Goal: Information Seeking & Learning: Check status

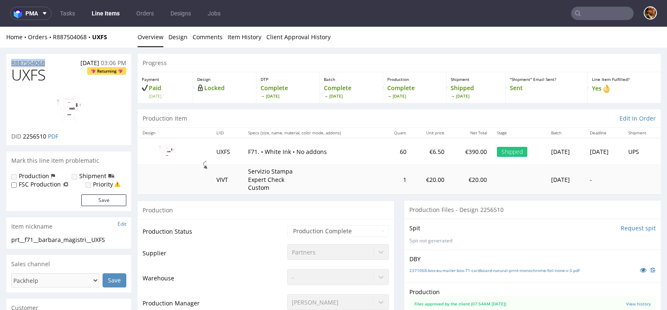
drag, startPoint x: 52, startPoint y: 64, endPoint x: 12, endPoint y: 65, distance: 40.4
click at [12, 65] on div "R887504068 04.09.2025 03:06 PM" at bounding box center [68, 60] width 125 height 13
copy p "R887504068"
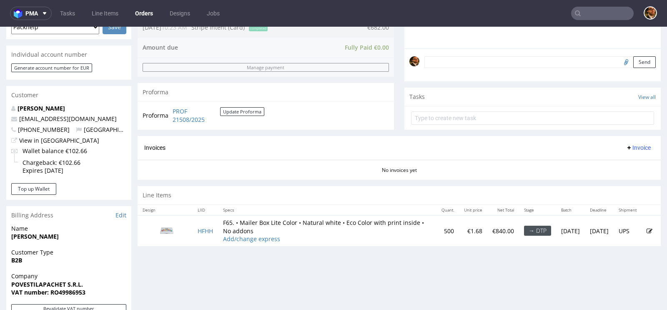
scroll to position [305, 0]
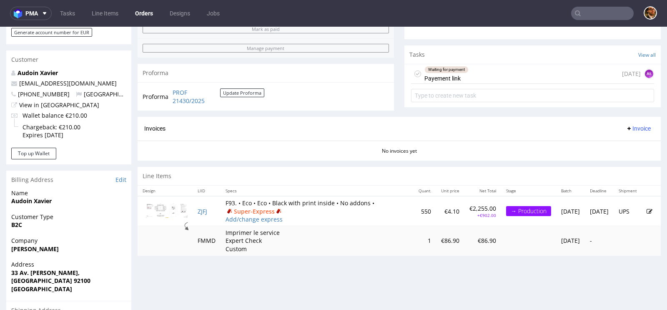
scroll to position [396, 0]
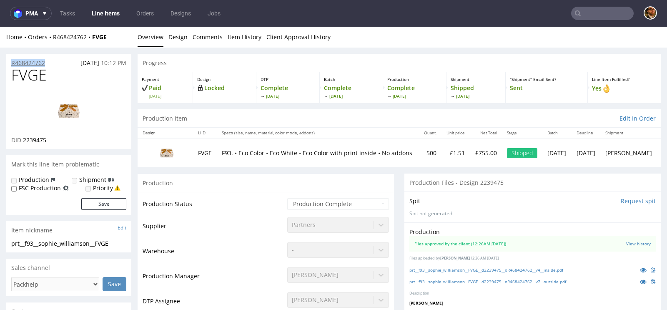
drag, startPoint x: 58, startPoint y: 62, endPoint x: 11, endPoint y: 65, distance: 47.1
click at [11, 65] on div "R468424762 17.07.2025 10:12 PM" at bounding box center [68, 60] width 125 height 13
copy p "R468424762"
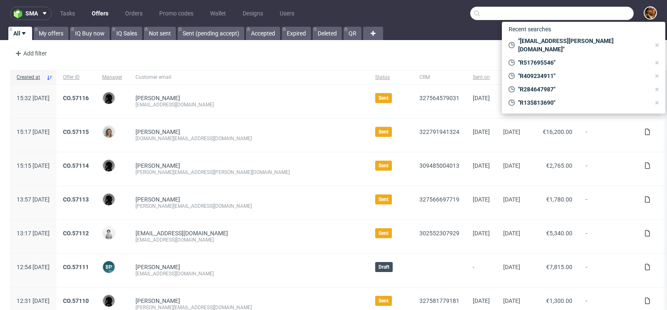
click at [583, 15] on input "text" at bounding box center [551, 13] width 163 height 13
paste input "R419336149"
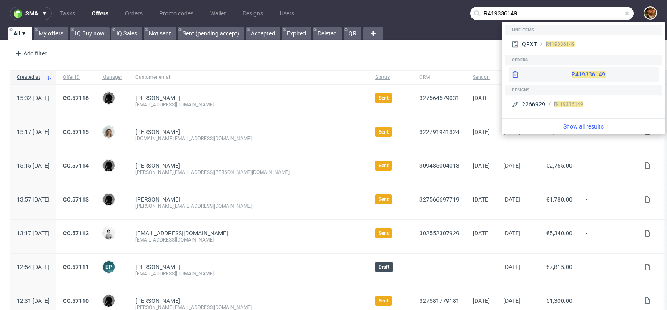
type input "R419336149"
click at [574, 73] on div "R419336149" at bounding box center [583, 74] width 150 height 15
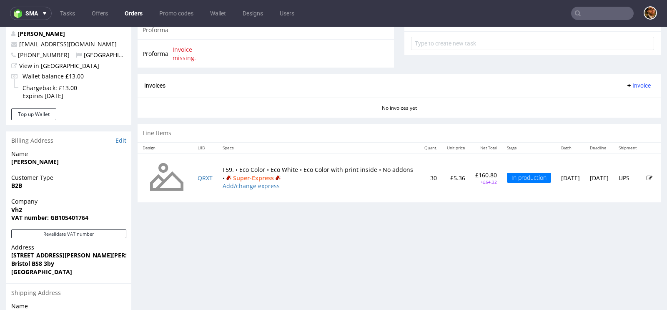
scroll to position [389, 0]
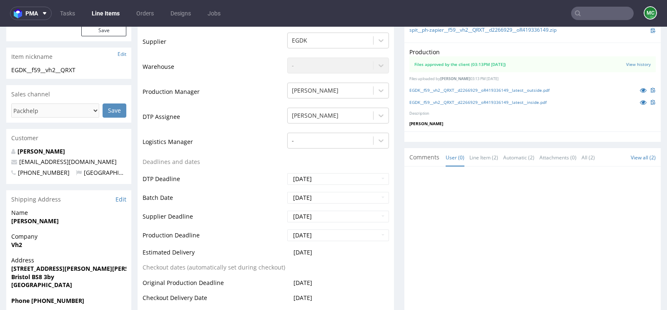
scroll to position [203, 0]
click at [588, 11] on input "text" at bounding box center [602, 13] width 62 height 13
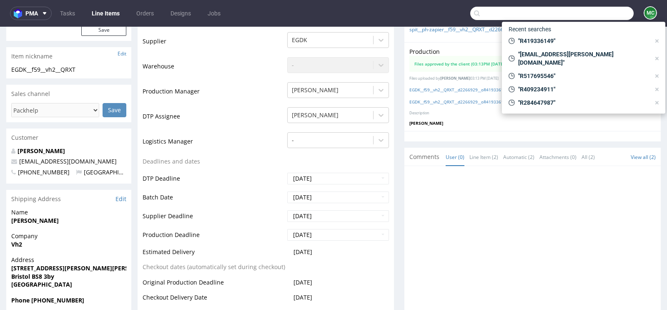
paste input "R356192322"
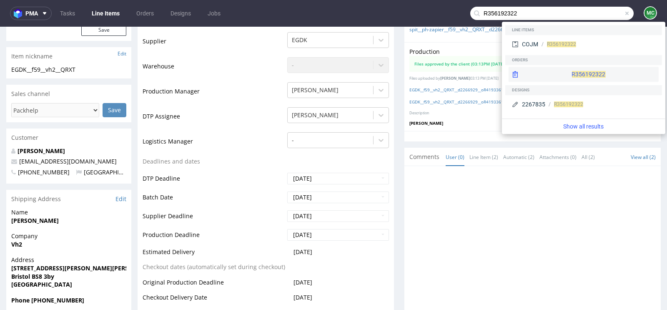
type input "R356192322"
click at [584, 71] on div "R356192322" at bounding box center [583, 74] width 150 height 15
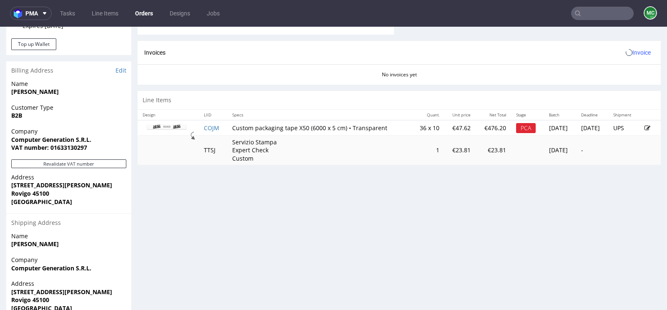
scroll to position [387, 0]
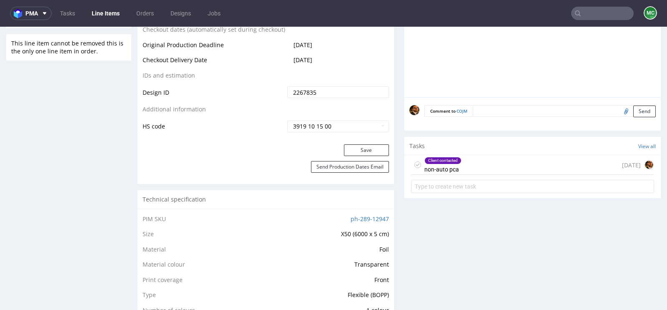
scroll to position [485, 0]
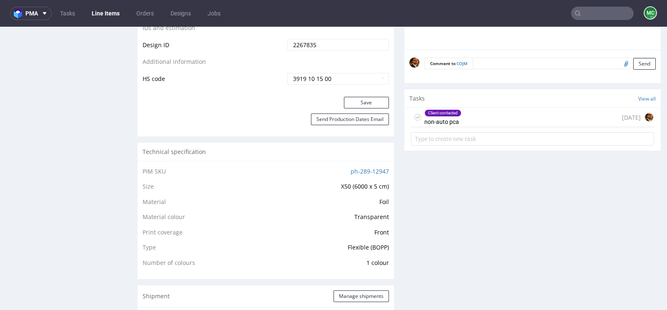
click at [520, 122] on div "Client contacted non-auto pca 1 day ago" at bounding box center [532, 117] width 243 height 20
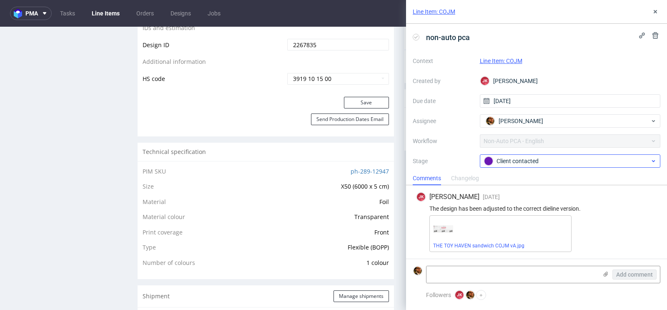
scroll to position [10, 0]
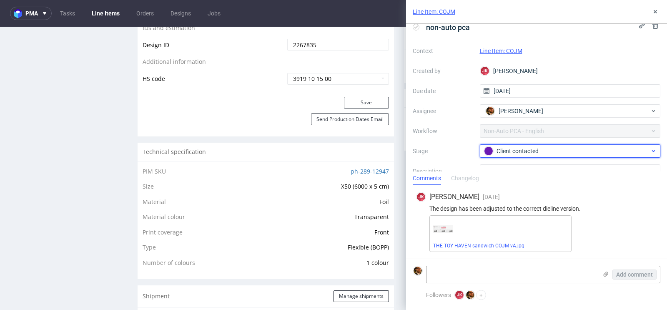
click at [586, 152] on div "Client contacted" at bounding box center [567, 150] width 166 height 9
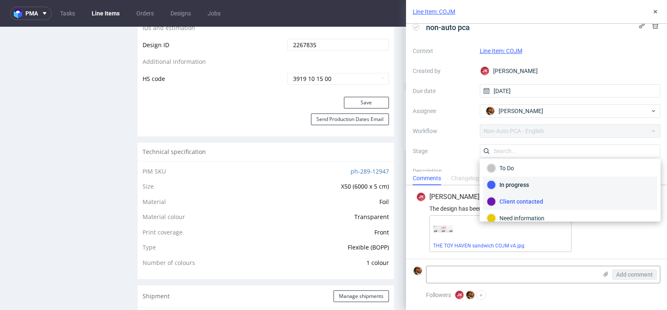
scroll to position [42, 0]
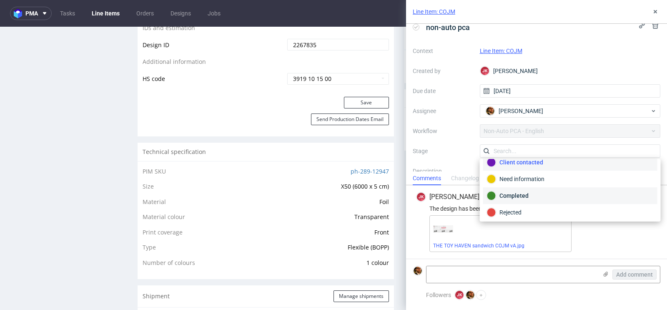
click at [550, 195] on div "Completed" at bounding box center [570, 195] width 167 height 9
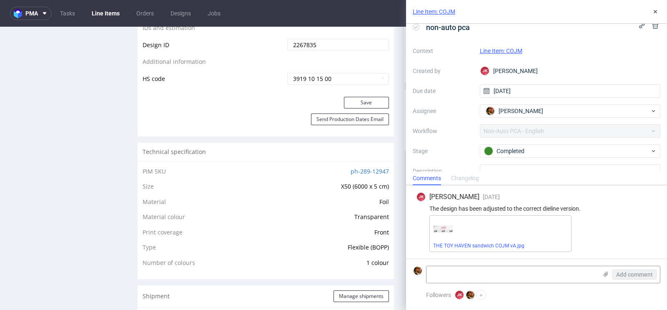
click at [500, 50] on link "Line Item: COJM" at bounding box center [500, 50] width 42 height 7
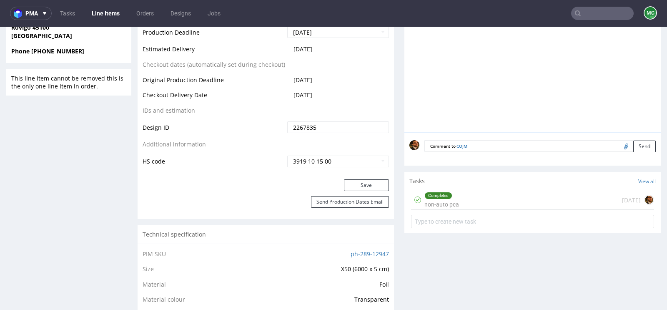
scroll to position [431, 0]
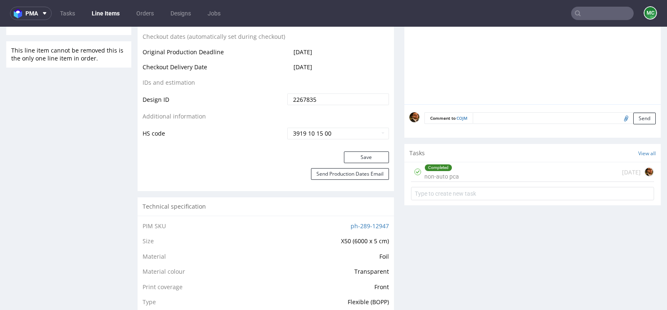
click at [482, 173] on div "Completed non-auto pca 1 day ago" at bounding box center [532, 172] width 243 height 20
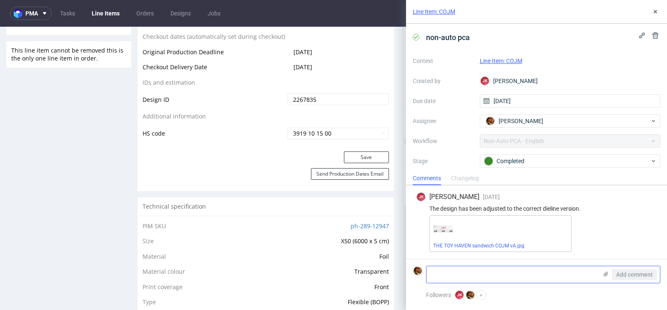
click at [453, 272] on textarea at bounding box center [511, 274] width 171 height 17
type textarea "Client confirmed"
click at [624, 273] on span "Add comment" at bounding box center [634, 274] width 37 height 6
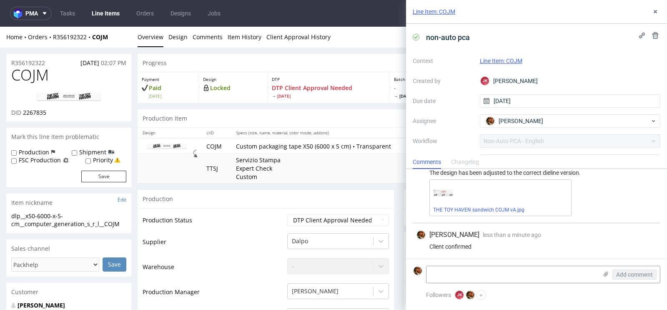
click at [357, 197] on div "Production" at bounding box center [265, 198] width 256 height 19
click at [379, 215] on select "Waiting for Artwork Waiting for Diecut Waiting for Mockup Waiting for DTP Waiti…" at bounding box center [338, 220] width 102 height 12
select select "back_for_dtp"
click at [287, 214] on select "Waiting for Artwork Waiting for Diecut Waiting for Mockup Waiting for DTP Waiti…" at bounding box center [338, 220] width 102 height 12
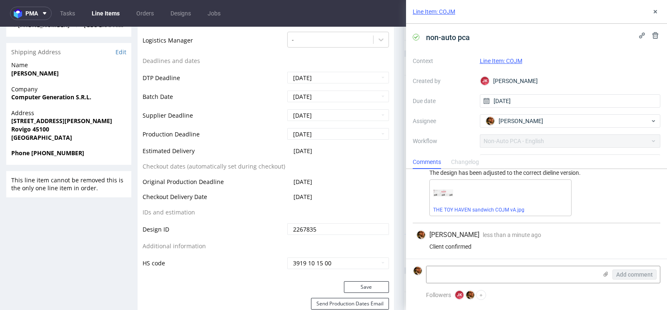
scroll to position [403, 0]
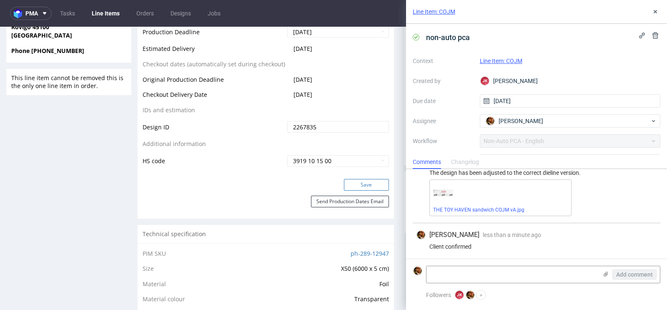
click at [352, 184] on button "Save" at bounding box center [366, 185] width 45 height 12
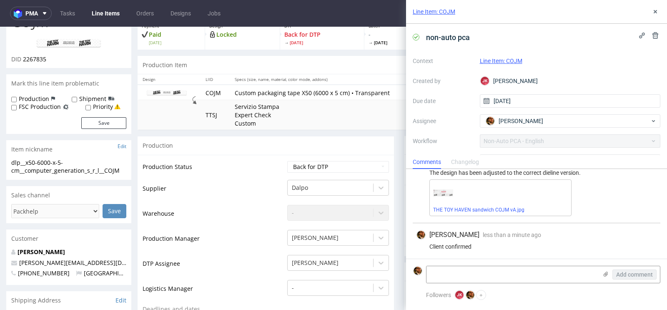
scroll to position [0, 0]
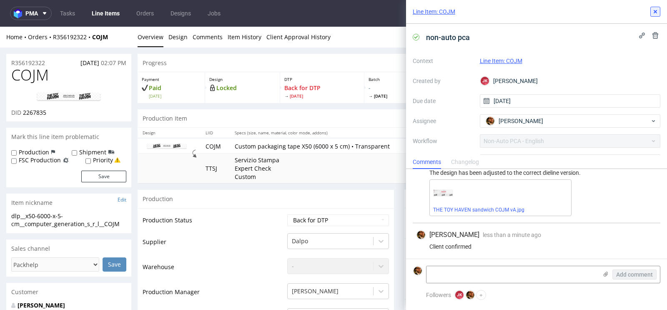
click at [652, 13] on icon at bounding box center [655, 11] width 7 height 7
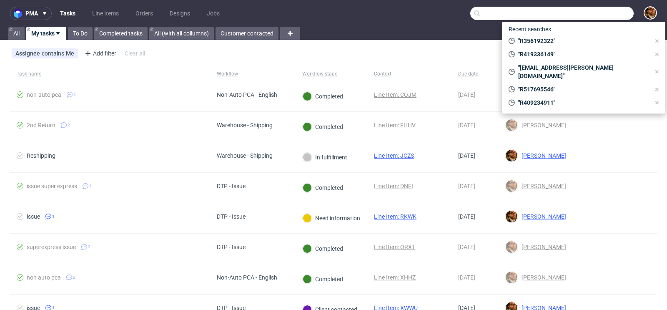
click at [582, 17] on input "text" at bounding box center [551, 13] width 163 height 13
paste input "R278952305"
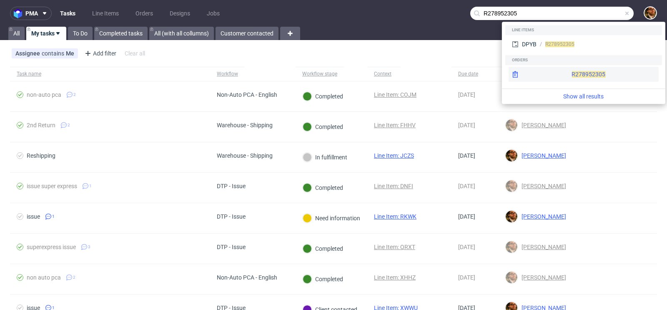
type input "R278952305"
click at [571, 73] on div "R278952305" at bounding box center [583, 74] width 150 height 15
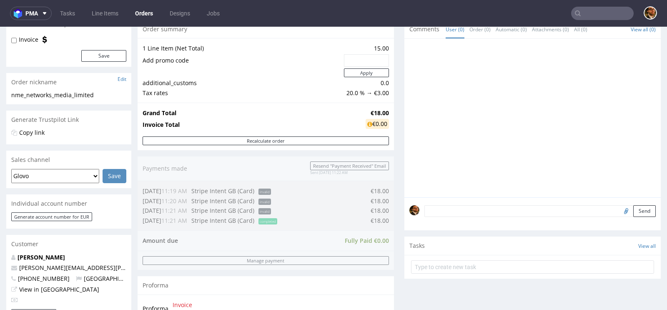
scroll to position [300, 0]
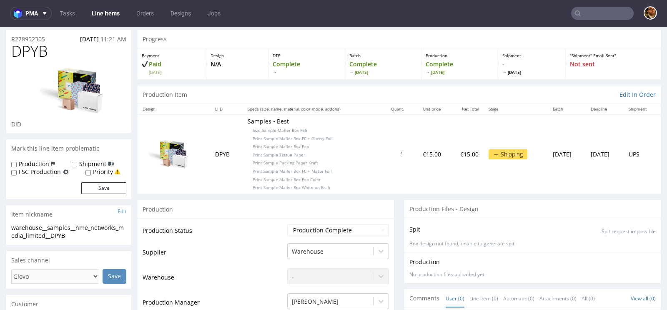
scroll to position [17, 0]
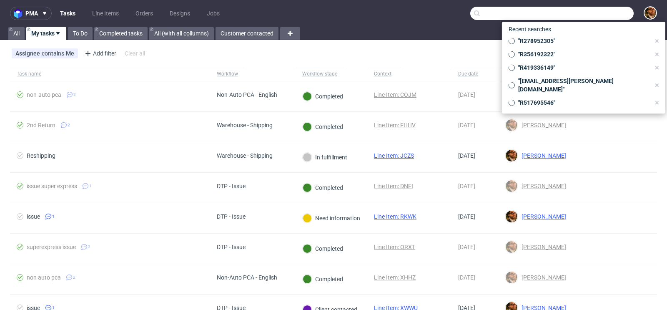
click at [586, 17] on input "text" at bounding box center [551, 13] width 163 height 13
paste input "R583156675"
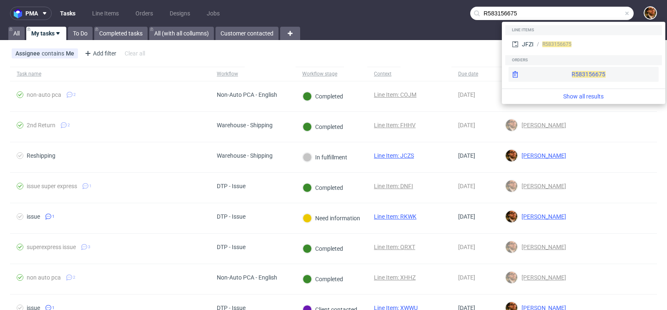
type input "R583156675"
click at [575, 70] on div "R583156675" at bounding box center [583, 74] width 150 height 15
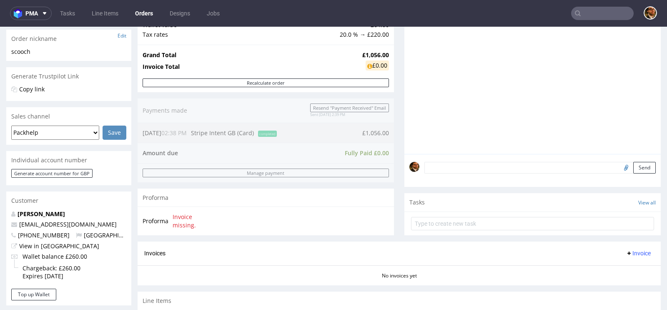
scroll to position [426, 0]
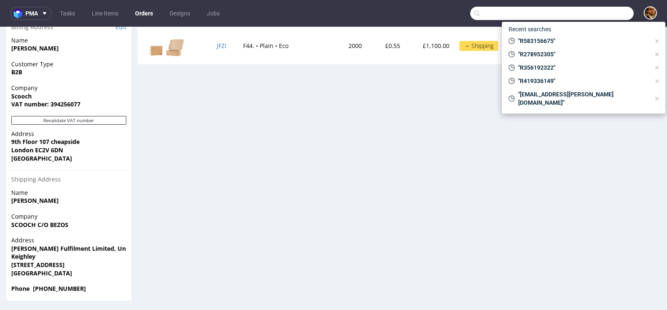
click at [583, 18] on input "text" at bounding box center [551, 13] width 163 height 13
paste input "R099810795"
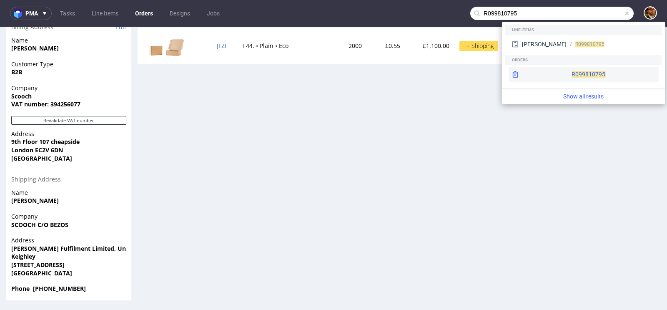
type input "R099810795"
click at [572, 72] on div "R099810795" at bounding box center [583, 74] width 150 height 15
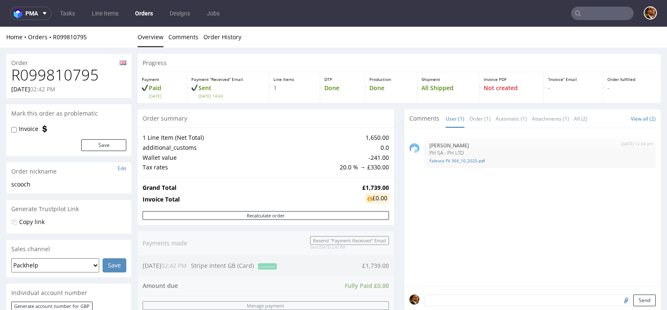
click at [586, 14] on input "text" at bounding box center [602, 13] width 62 height 13
paste input "R583156675"
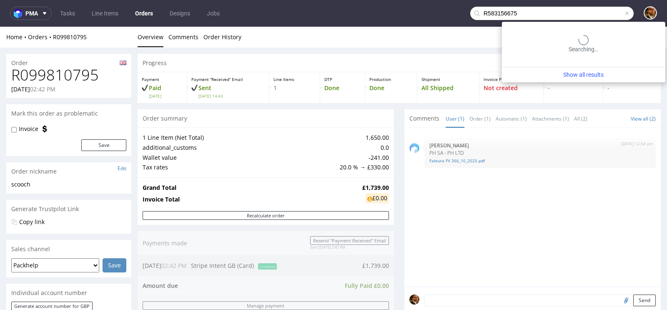
type input "R583156675"
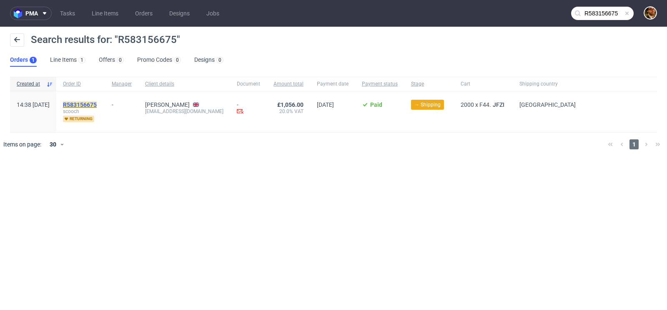
click at [97, 104] on mark "R583156675" at bounding box center [80, 104] width 34 height 7
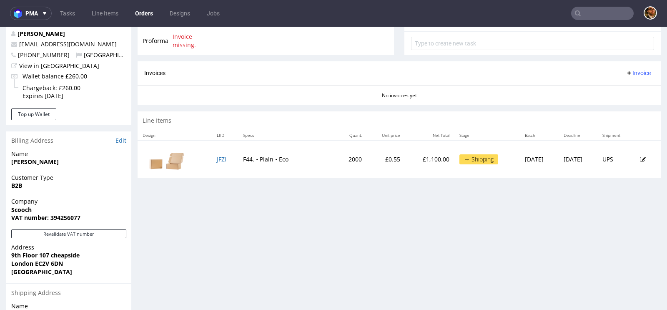
scroll to position [308, 0]
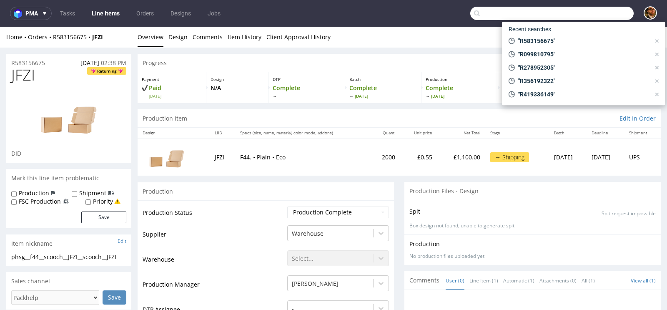
paste input "R583156675"
click at [577, 16] on input "text" at bounding box center [551, 13] width 163 height 13
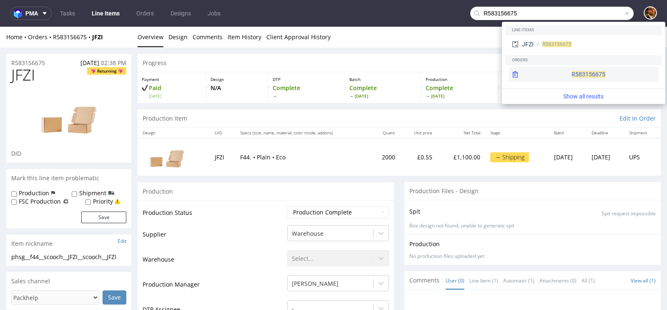
type input "R583156675"
click at [565, 74] on div "R583156675" at bounding box center [583, 74] width 150 height 15
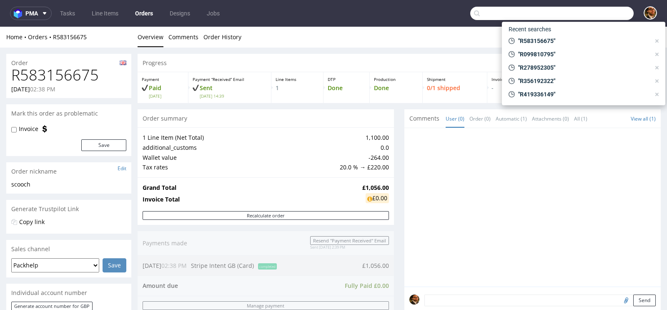
click at [590, 13] on input "text" at bounding box center [551, 13] width 163 height 13
paste input "R075369257"
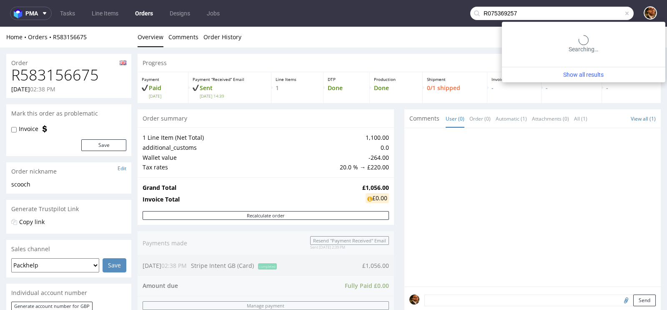
type input "R075369257"
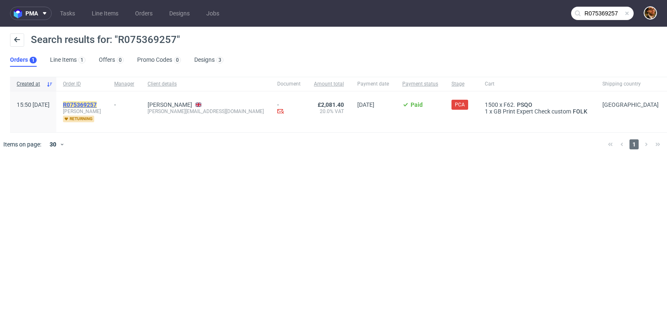
click at [97, 105] on mark "R075369257" at bounding box center [80, 104] width 34 height 7
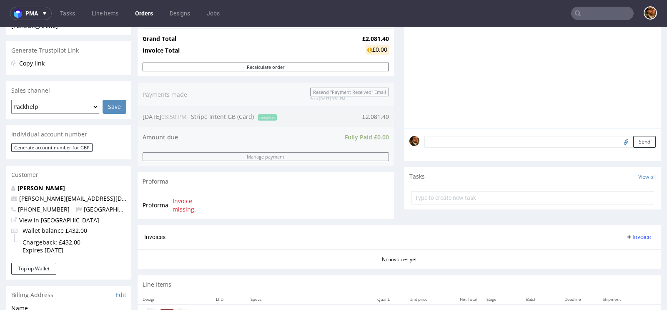
scroll to position [252, 0]
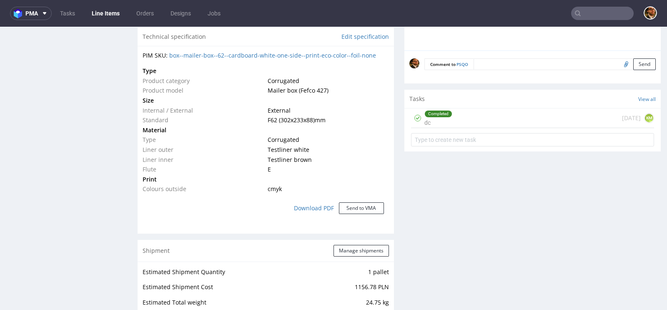
scroll to position [642, 0]
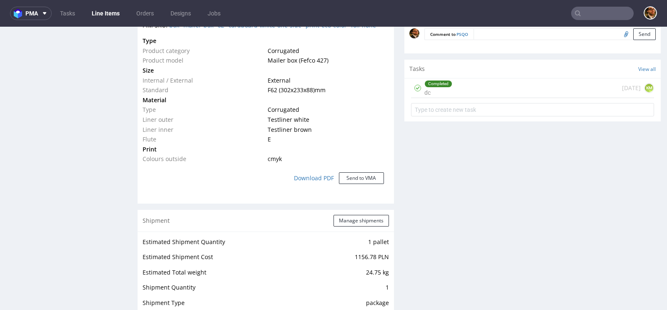
click at [468, 92] on div "Completed dc today KM" at bounding box center [532, 88] width 243 height 20
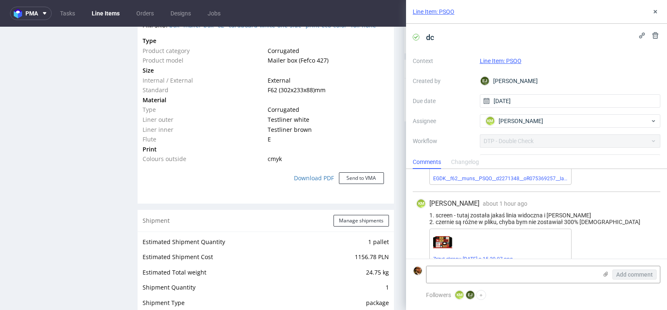
scroll to position [63, 0]
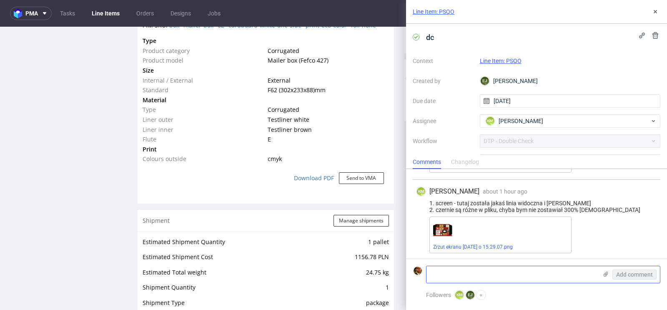
click at [516, 270] on textarea at bounding box center [511, 274] width 171 height 17
click at [478, 294] on button "+" at bounding box center [481, 295] width 10 height 10
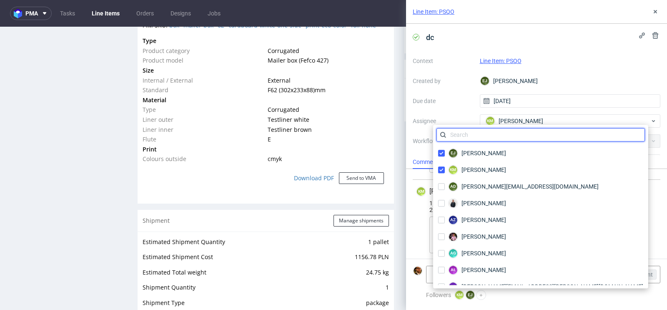
click at [464, 135] on input "text" at bounding box center [540, 134] width 208 height 13
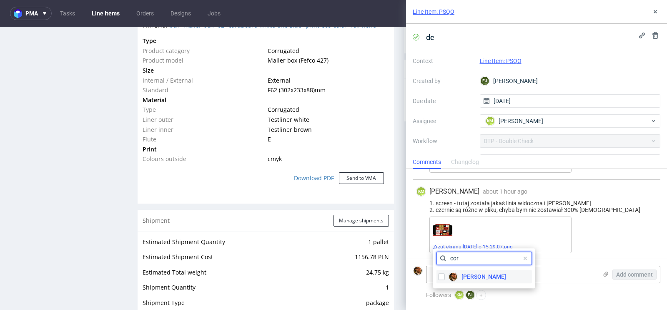
type input "cor"
click at [485, 280] on span "Matteo Corsico" at bounding box center [483, 276] width 45 height 8
checkbox input "true"
click at [544, 272] on textarea at bounding box center [511, 274] width 171 height 17
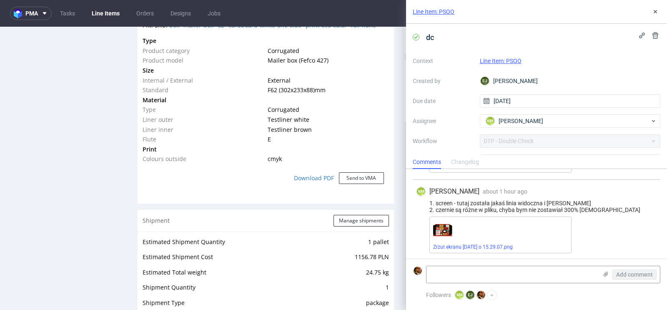
paste textarea "1) The client has said that when we ordered boxes from you last year - the same…"
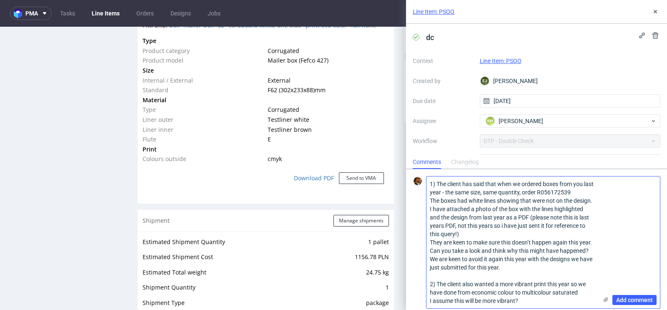
click at [429, 242] on textarea "1) The client has said that when we ordered boxes from you last year - the same…" at bounding box center [511, 242] width 171 height 132
click at [429, 251] on textarea "1) The client has said that when we ordered boxes from you last year - the same…" at bounding box center [511, 242] width 171 height 132
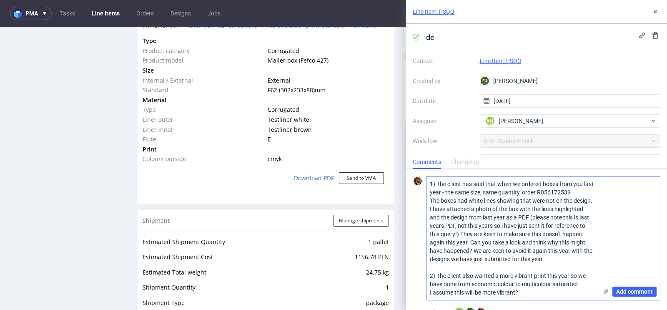
scroll to position [16, 0]
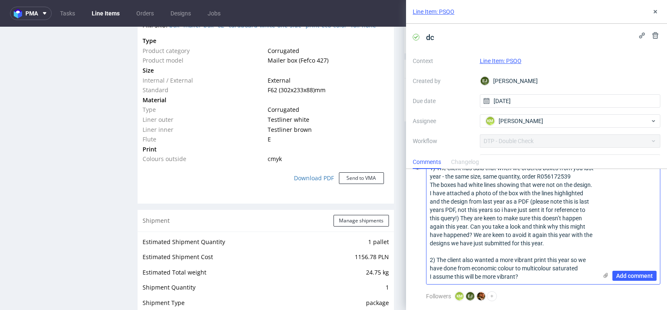
drag, startPoint x: 522, startPoint y: 274, endPoint x: 427, endPoint y: 271, distance: 95.4
click at [427, 271] on textarea "1) The client has said that when we ordered boxes from you last year - the same…" at bounding box center [511, 221] width 171 height 123
click at [526, 275] on textarea "1) The client has said that when we ordered boxes from you last year - the same…" at bounding box center [511, 221] width 171 height 123
click at [577, 265] on textarea "1) The client has said that when we ordered boxes from you last year - the same…" at bounding box center [511, 221] width 171 height 123
click at [529, 275] on textarea "1) The client has said that when we ordered boxes from you last year - the same…" at bounding box center [511, 221] width 171 height 123
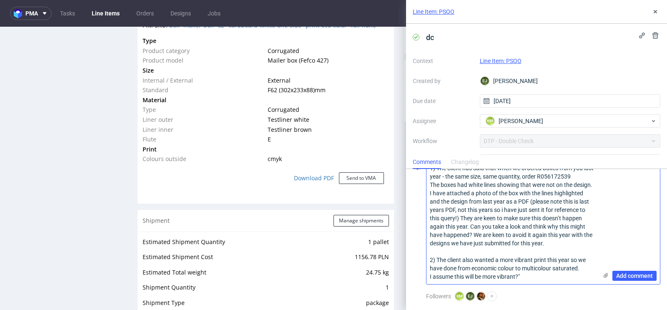
scroll to position [0, 0]
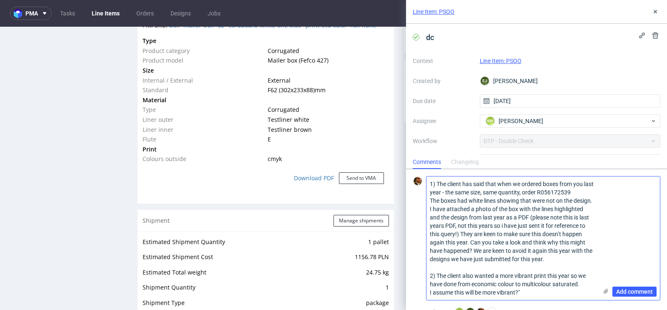
click at [430, 183] on textarea "1) The client has said that when we ordered boxes from you last year - the same…" at bounding box center [511, 237] width 171 height 123
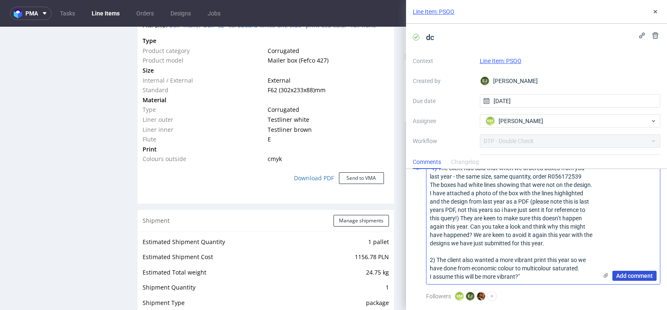
type textarea ""1) The client has said that when we ordered boxes from you last year - the sam…"
click at [623, 279] on button "Add comment" at bounding box center [634, 275] width 44 height 10
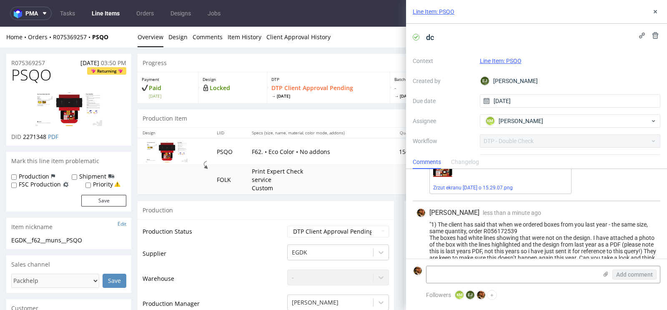
scroll to position [114, 0]
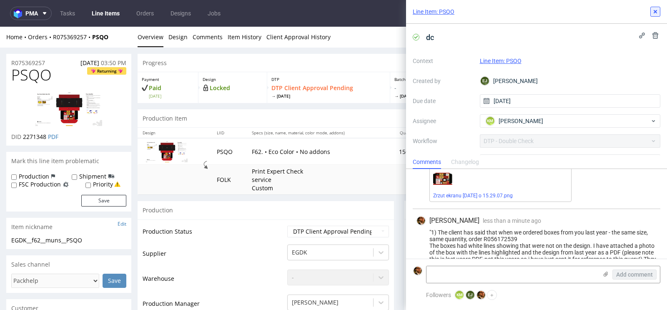
click at [650, 10] on button at bounding box center [655, 12] width 10 height 10
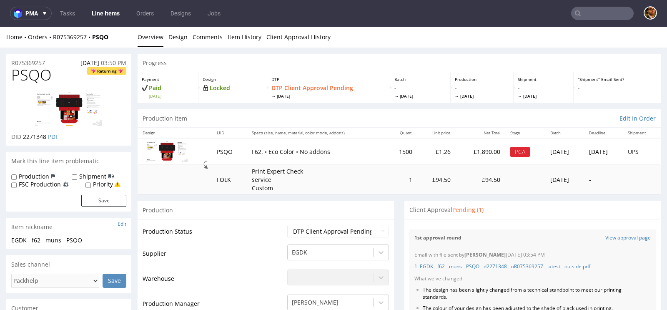
click at [584, 15] on input "text" at bounding box center [602, 13] width 62 height 13
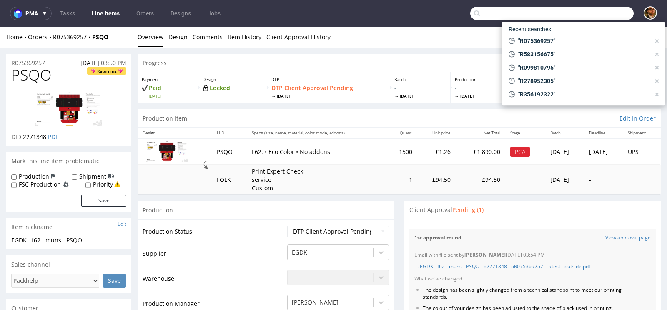
paste input "R973806630"
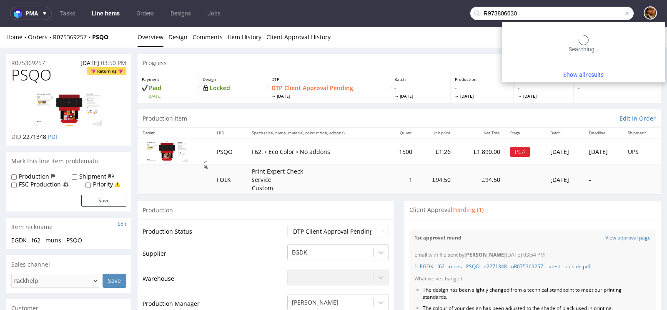
type input "R973806630"
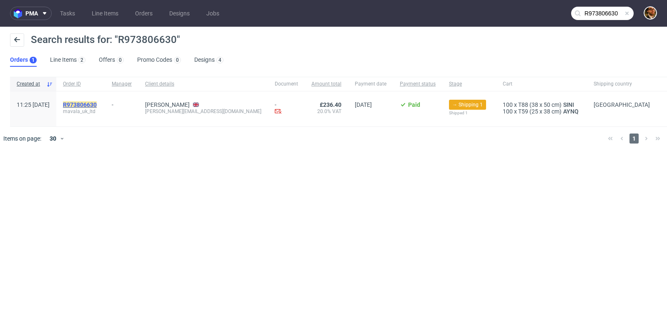
click at [97, 107] on mark "R973806630" at bounding box center [80, 104] width 34 height 7
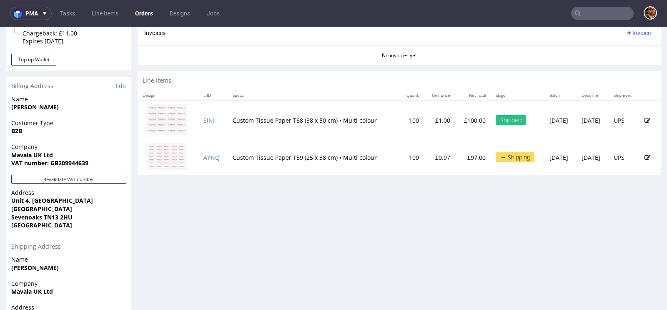
scroll to position [345, 0]
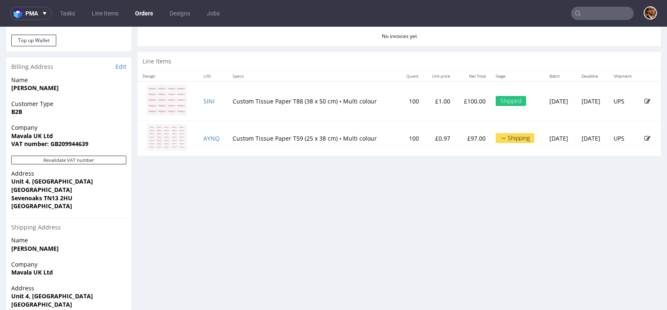
scroll to position [434, 0]
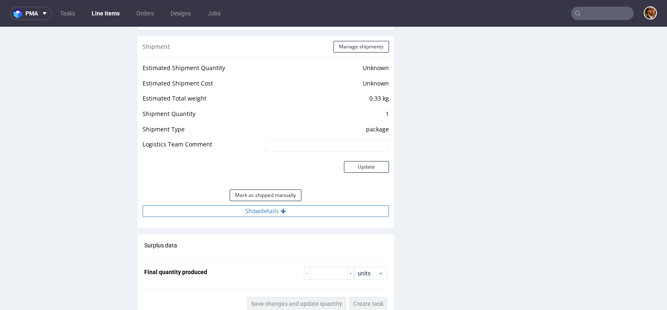
click at [280, 208] on icon at bounding box center [282, 211] width 5 height 6
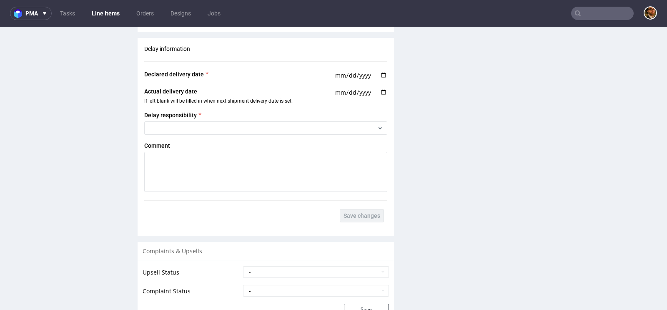
scroll to position [1281, 0]
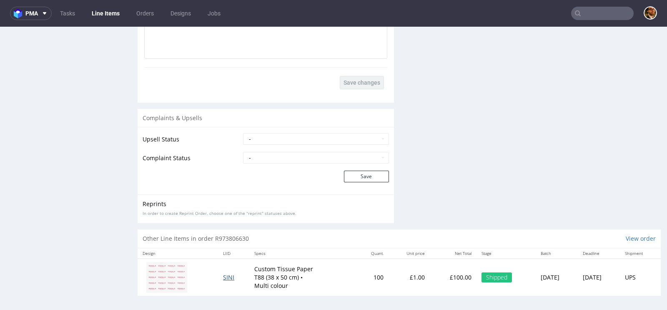
click at [223, 273] on span "SINI" at bounding box center [228, 277] width 11 height 8
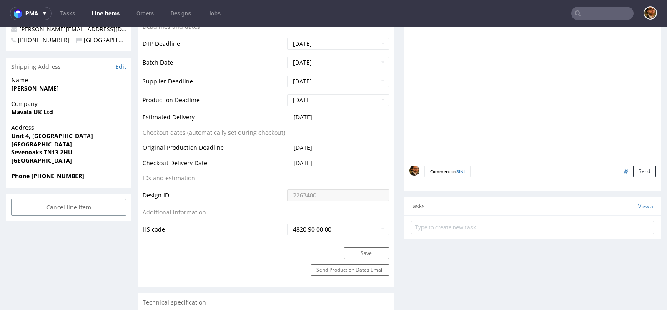
scroll to position [156, 0]
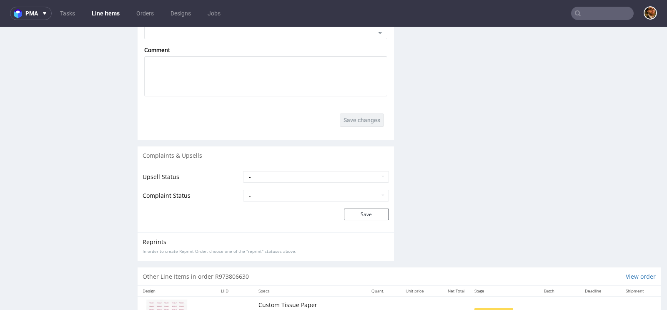
scroll to position [1147, 0]
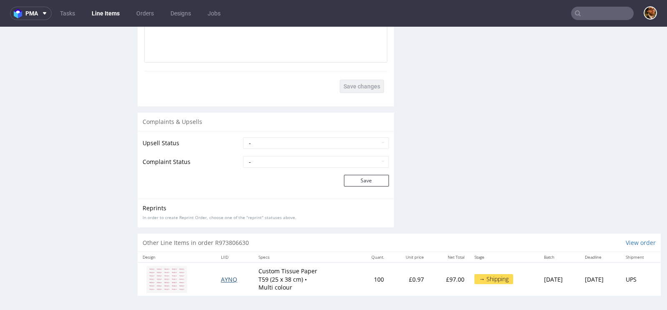
click at [222, 275] on span "AYNQ" at bounding box center [229, 279] width 16 height 8
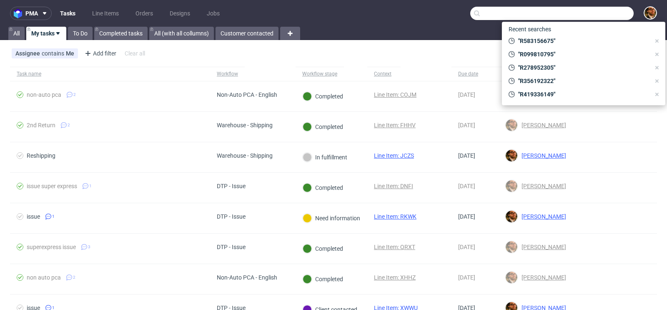
click at [580, 12] on input "text" at bounding box center [551, 13] width 163 height 13
paste input "R099810795"
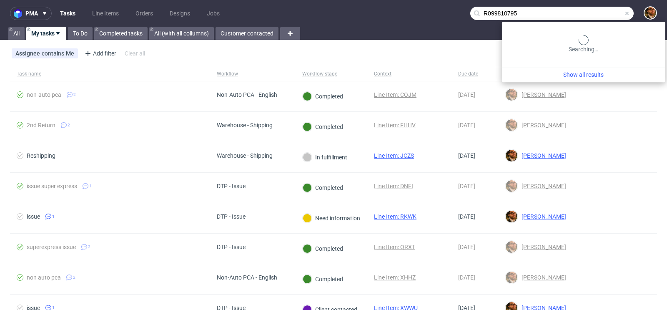
type input "R099810795"
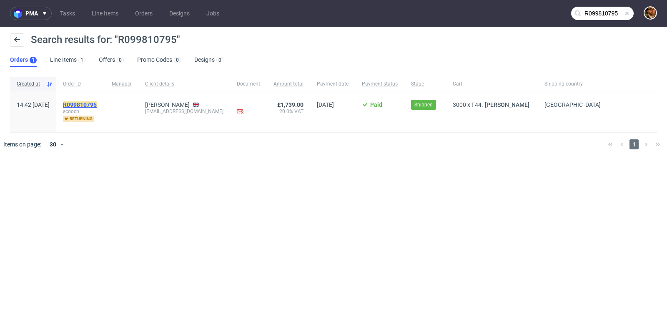
click at [97, 106] on mark "R099810795" at bounding box center [80, 104] width 34 height 7
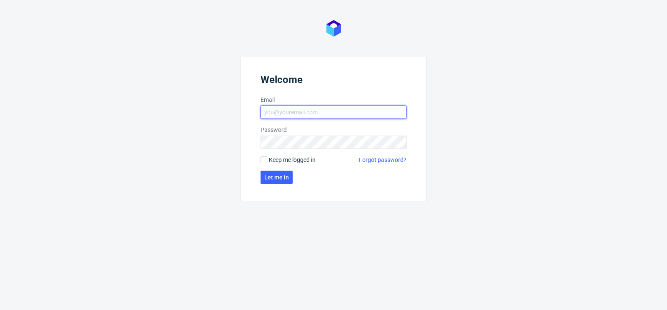
type input "[PERSON_NAME][EMAIL_ADDRESS][DOMAIN_NAME]"
click at [270, 158] on span "Keep me logged in" at bounding box center [292, 159] width 47 height 8
click at [267, 158] on input "Keep me logged in" at bounding box center [263, 159] width 7 height 7
checkbox input "true"
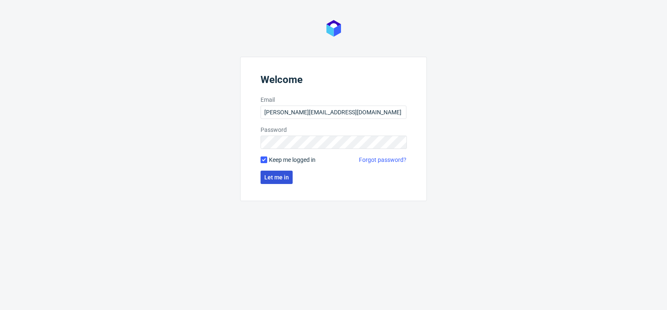
click at [275, 175] on span "Let me in" at bounding box center [276, 177] width 25 height 6
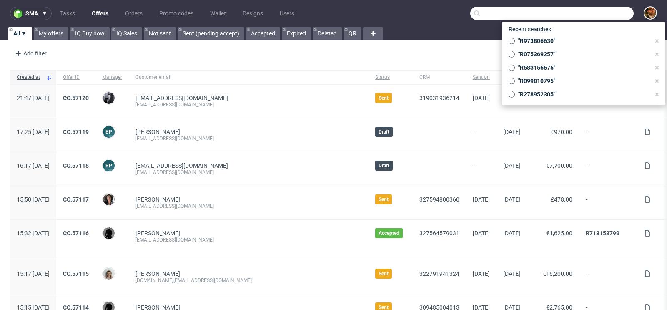
click at [582, 15] on input "text" at bounding box center [551, 13] width 163 height 13
paste input "[EMAIL_ADDRESS][PERSON_NAME][DOMAIN_NAME]"
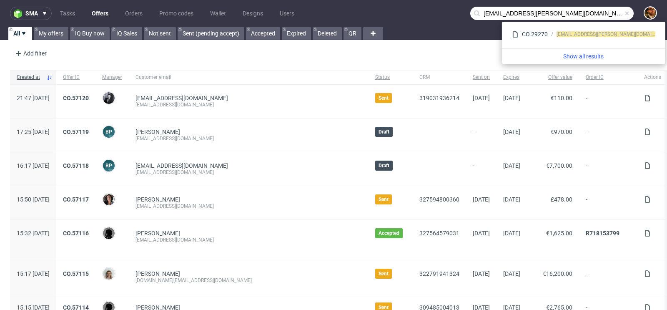
type input "[EMAIL_ADDRESS][PERSON_NAME][DOMAIN_NAME]"
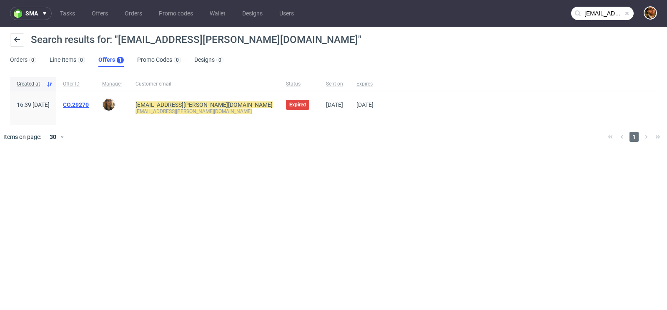
click at [89, 102] on link "CO.29270" at bounding box center [76, 104] width 26 height 7
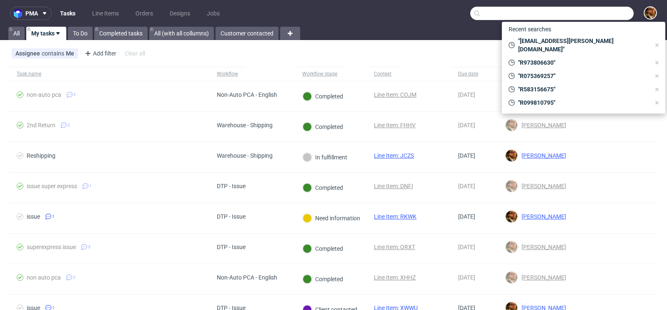
click at [580, 17] on input "text" at bounding box center [551, 13] width 163 height 13
paste input "R608438922"
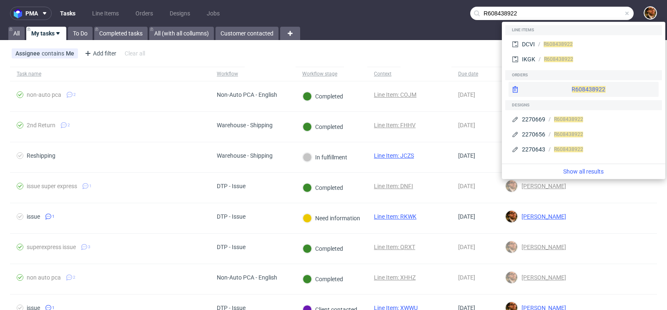
type input "R608438922"
click at [580, 86] on div "R608438922" at bounding box center [583, 89] width 150 height 15
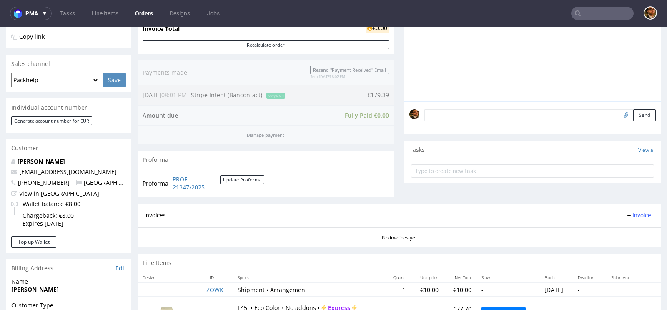
scroll to position [418, 0]
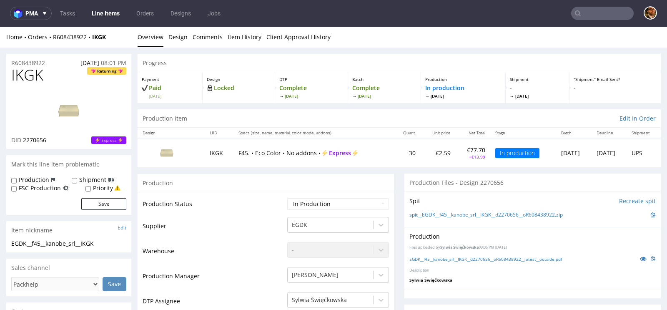
click at [74, 111] on img at bounding box center [68, 110] width 67 height 37
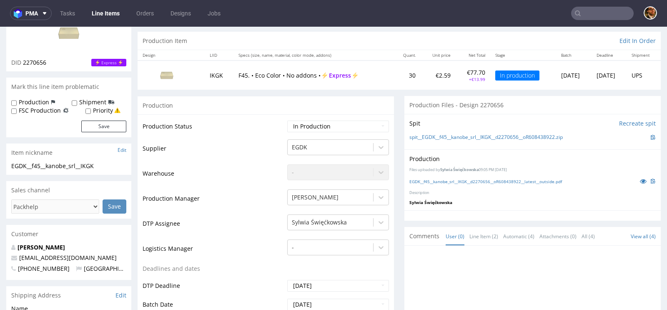
scroll to position [163, 0]
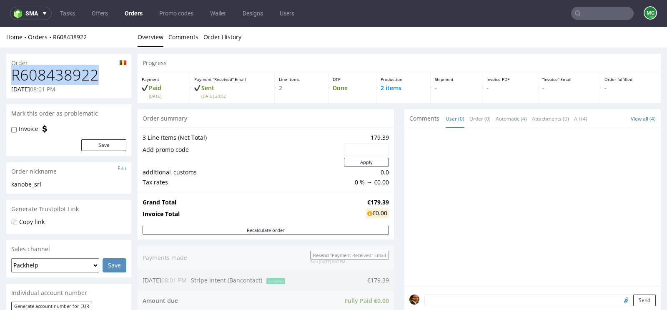
drag, startPoint x: 99, startPoint y: 73, endPoint x: 14, endPoint y: 75, distance: 85.4
click at [14, 75] on h1 "R608438922" at bounding box center [68, 75] width 115 height 17
copy h1 "R608438922"
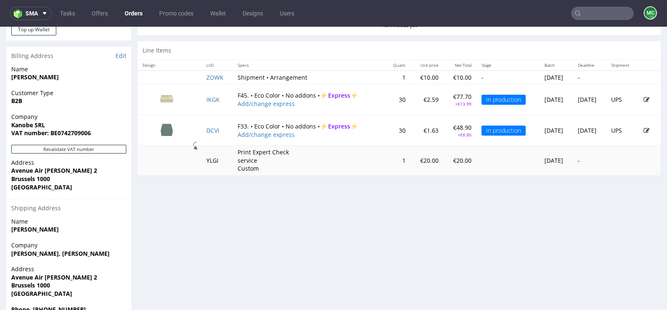
scroll to position [365, 0]
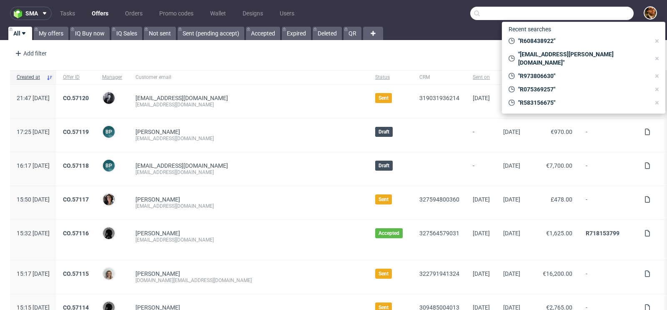
click at [584, 15] on input "text" at bounding box center [551, 13] width 163 height 13
paste input "[EMAIL_ADDRESS][DOMAIN_NAME]"
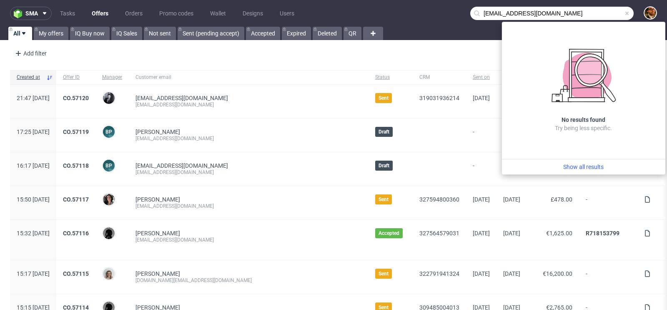
type input "[EMAIL_ADDRESS][DOMAIN_NAME]"
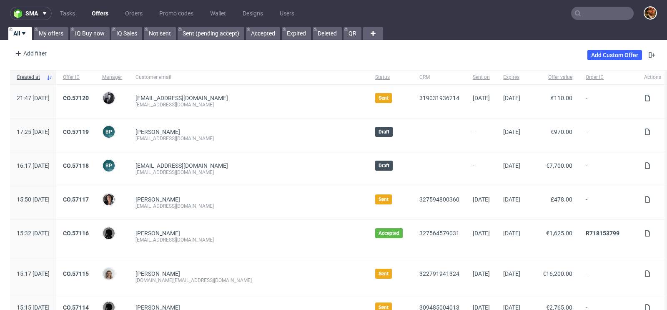
click at [579, 12] on input "text" at bounding box center [602, 13] width 62 height 13
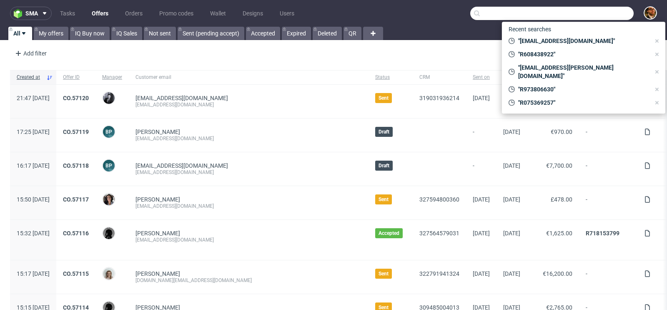
paste input "R099810795"
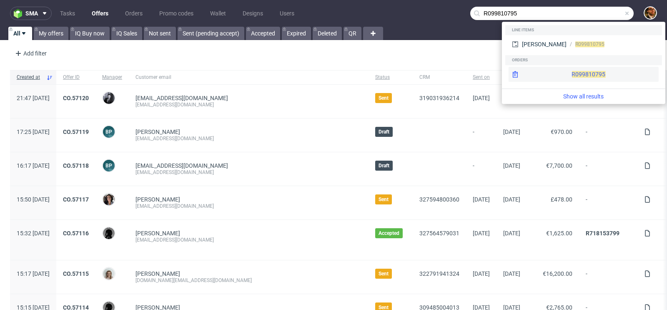
type input "R099810795"
click at [577, 74] on div "R099810795" at bounding box center [583, 74] width 150 height 15
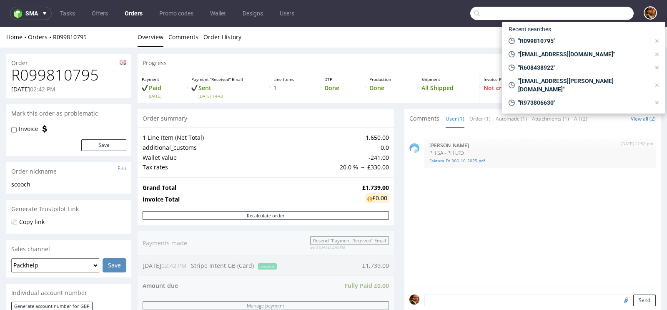
click at [592, 13] on input "text" at bounding box center [551, 13] width 163 height 13
paste input "R583156675"
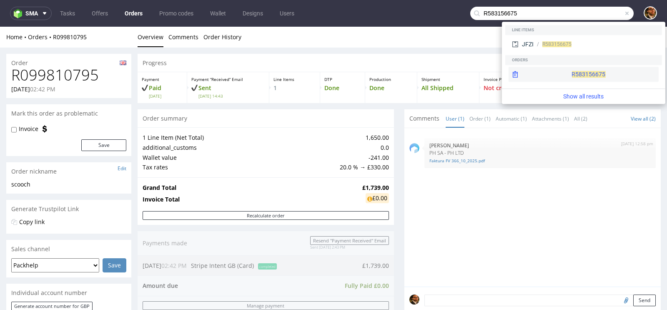
type input "R583156675"
click at [573, 74] on div "R583156675" at bounding box center [583, 74] width 150 height 15
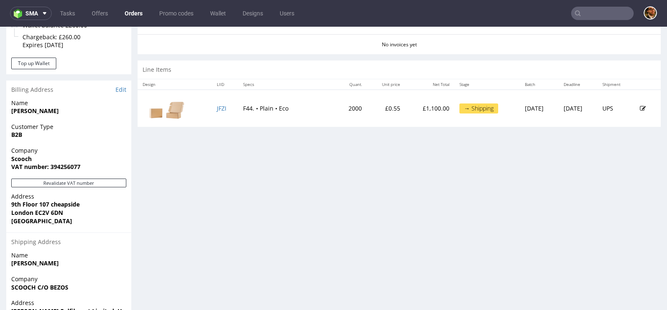
scroll to position [280, 0]
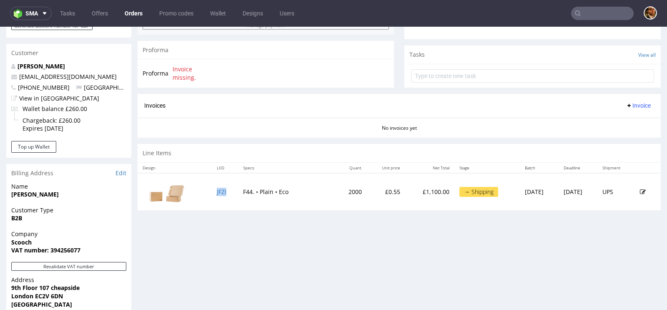
click at [212, 188] on td "JFZI" at bounding box center [225, 191] width 26 height 37
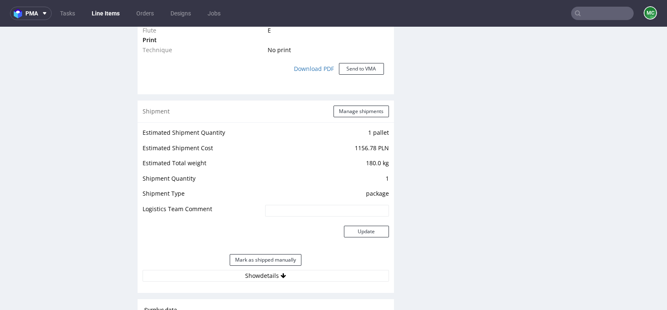
scroll to position [735, 0]
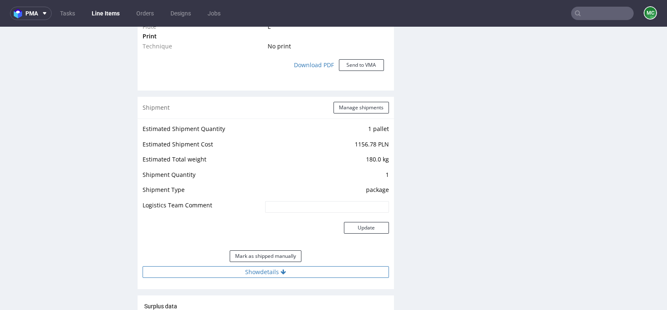
click at [275, 266] on button "Show details" at bounding box center [265, 272] width 246 height 12
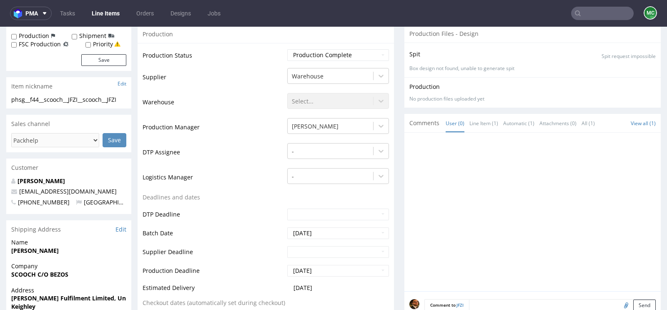
scroll to position [0, 0]
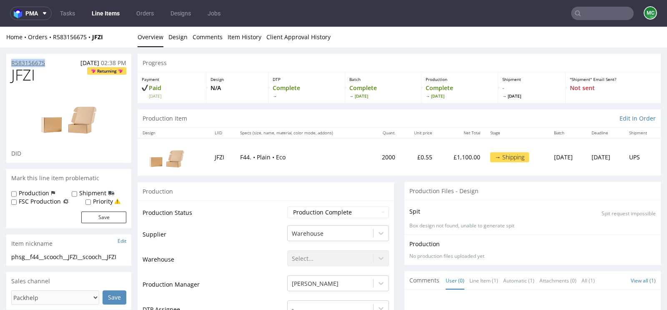
drag, startPoint x: 50, startPoint y: 62, endPoint x: 11, endPoint y: 62, distance: 39.6
click at [11, 62] on div "R583156675 06.10.2025 02:38 PM" at bounding box center [68, 60] width 125 height 13
copy p "R583156675"
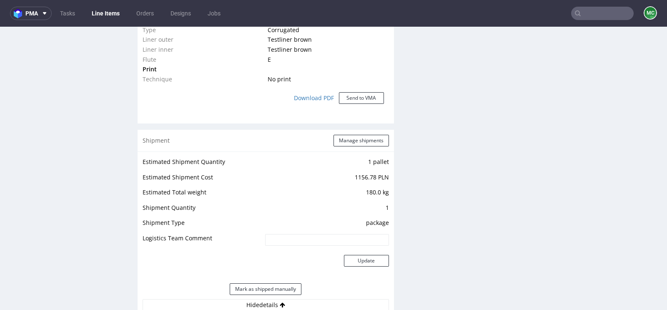
scroll to position [703, 0]
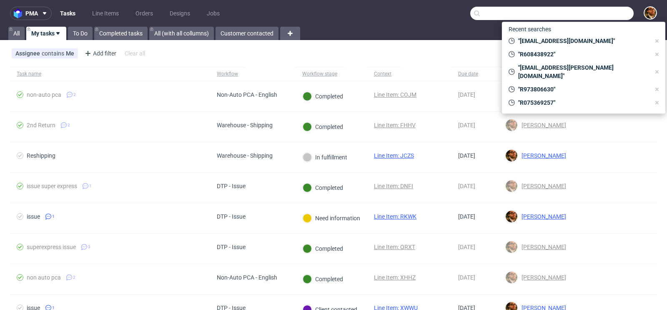
click at [601, 11] on input "text" at bounding box center [551, 13] width 163 height 13
paste input "R099810795"
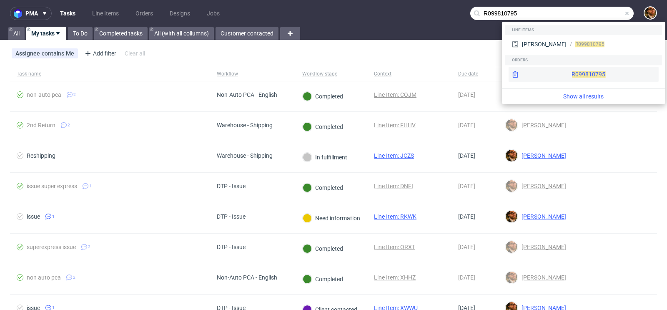
type input "R099810795"
click at [578, 71] on div "R099810795" at bounding box center [583, 74] width 150 height 15
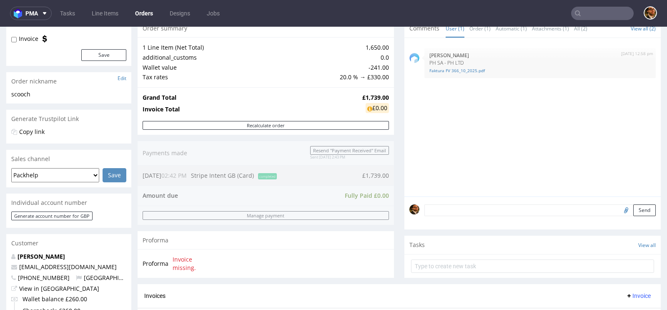
scroll to position [362, 0]
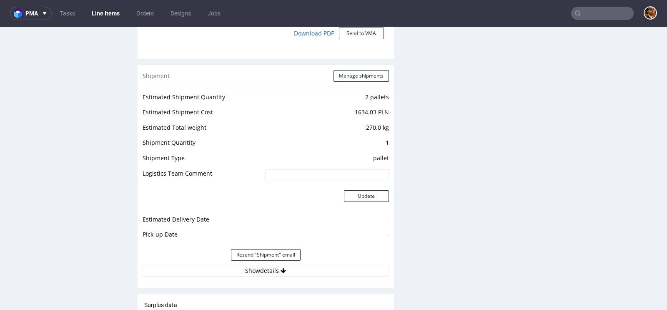
scroll to position [779, 0]
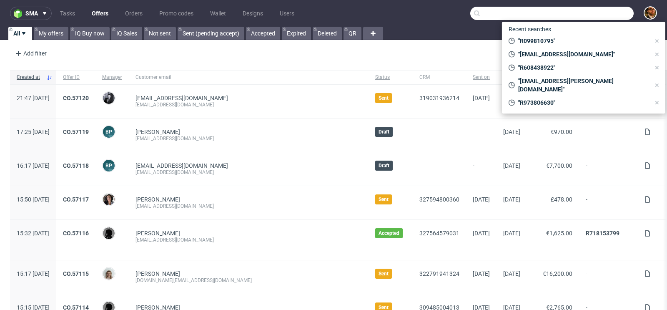
click at [586, 18] on input "text" at bounding box center [551, 13] width 163 height 13
paste input "R608438922"
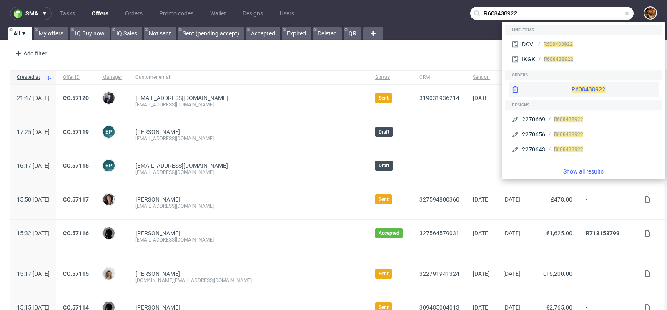
type input "R608438922"
click at [569, 89] on div "R608438922" at bounding box center [583, 89] width 150 height 15
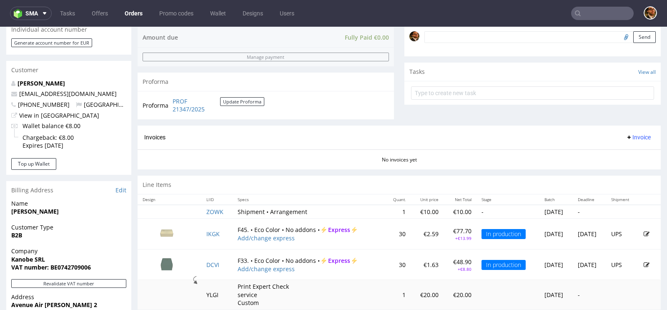
scroll to position [298, 0]
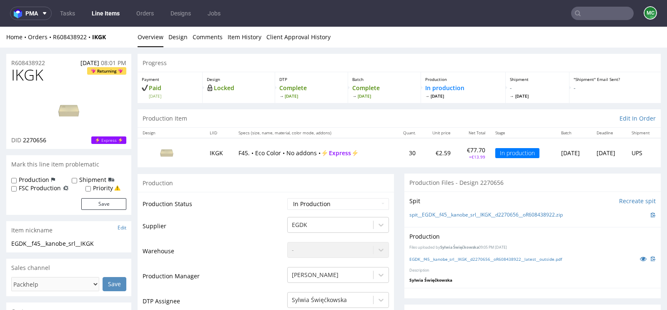
click at [162, 149] on img at bounding box center [167, 152] width 42 height 23
click at [74, 112] on img at bounding box center [68, 110] width 67 height 37
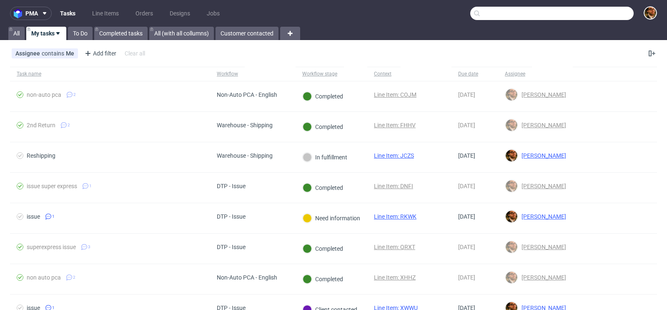
click at [584, 10] on input "text" at bounding box center [551, 13] width 163 height 13
paste input "R608438922"
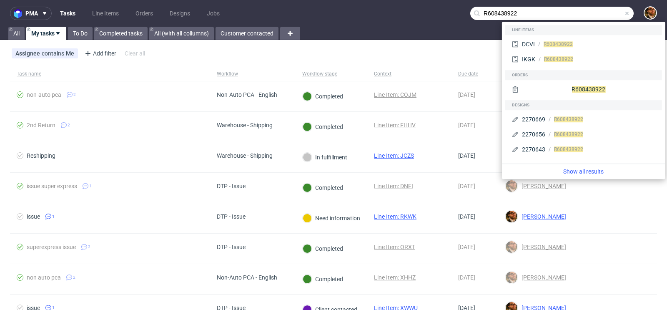
type input "R608438922"
click at [579, 81] on div "R608438922" at bounding box center [583, 90] width 157 height 20
click at [577, 87] on div "R608438922" at bounding box center [583, 89] width 150 height 15
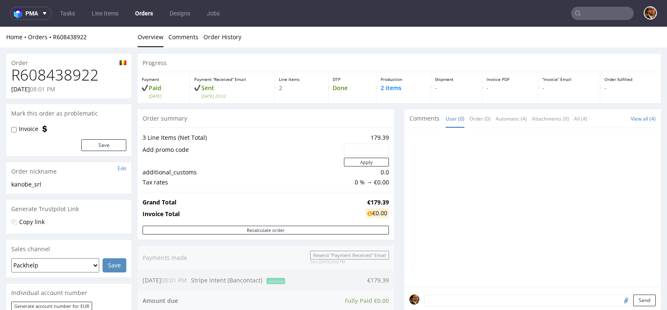
scroll to position [340, 0]
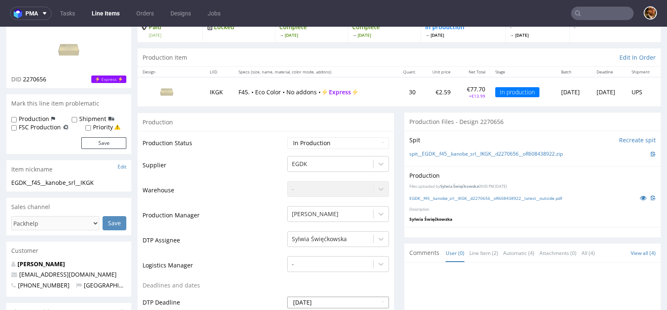
scroll to position [100, 0]
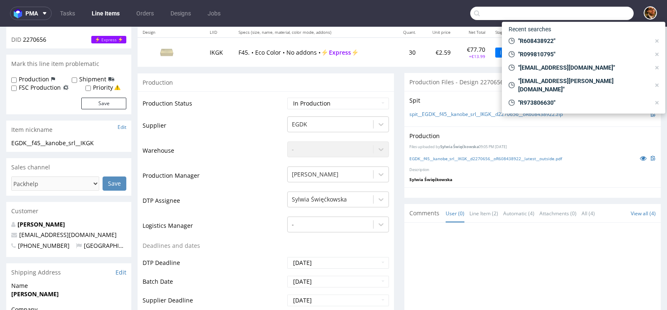
click at [586, 11] on input "text" at bounding box center [551, 13] width 163 height 13
paste input "DEL2194IT"
type input "DEL2194IT"
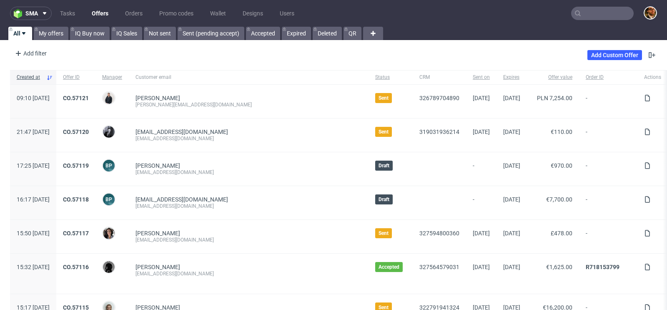
click at [587, 11] on input "text" at bounding box center [602, 13] width 62 height 13
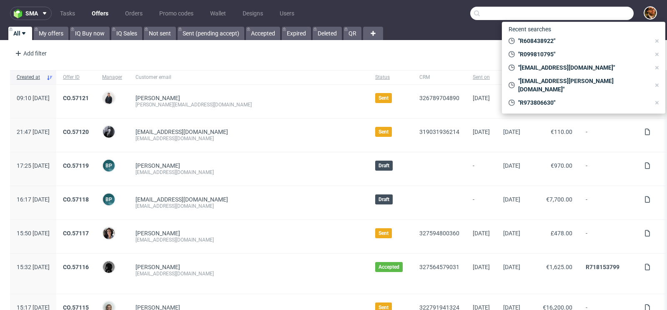
paste input "[EMAIL_ADDRESS][DOMAIN_NAME]"
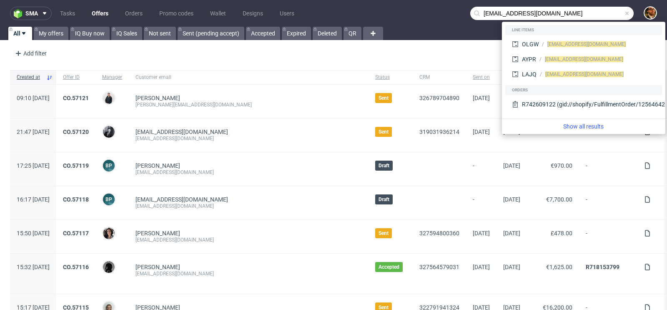
type input "[EMAIL_ADDRESS][DOMAIN_NAME]"
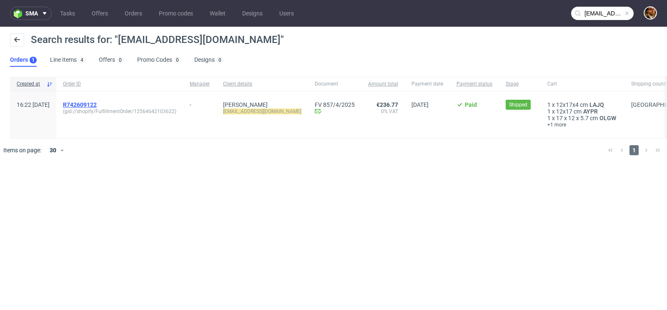
click at [97, 102] on span "R742609122" at bounding box center [80, 104] width 34 height 7
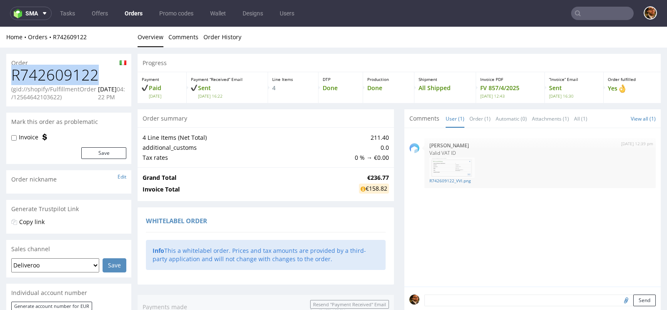
drag, startPoint x: 95, startPoint y: 73, endPoint x: 14, endPoint y: 74, distance: 80.8
click at [14, 74] on h1 "R742609122" at bounding box center [68, 75] width 115 height 17
copy h1 "R742609122"
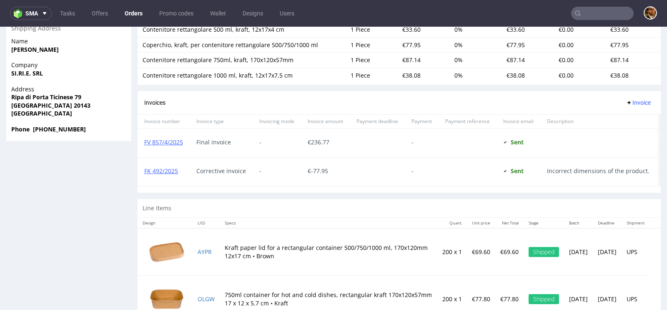
scroll to position [566, 0]
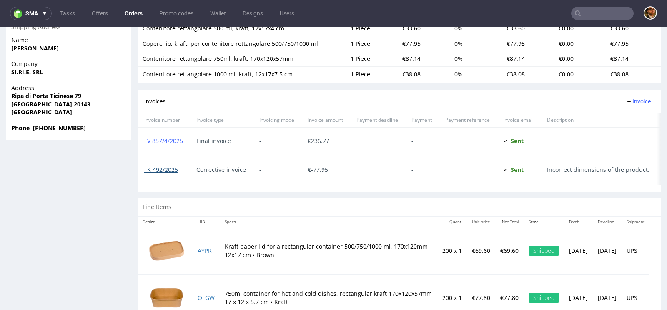
click at [164, 165] on link "FK 492/2025" at bounding box center [161, 169] width 34 height 8
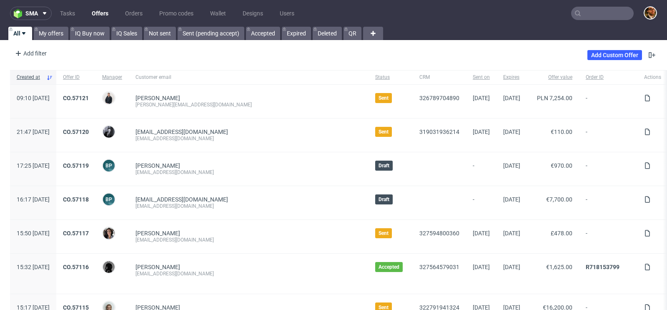
click at [586, 12] on input "text" at bounding box center [602, 13] width 62 height 13
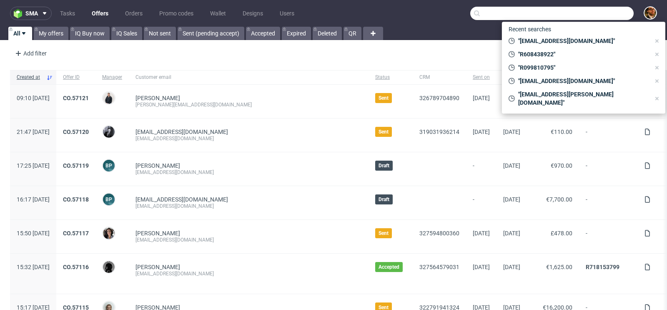
paste input "R338350467."
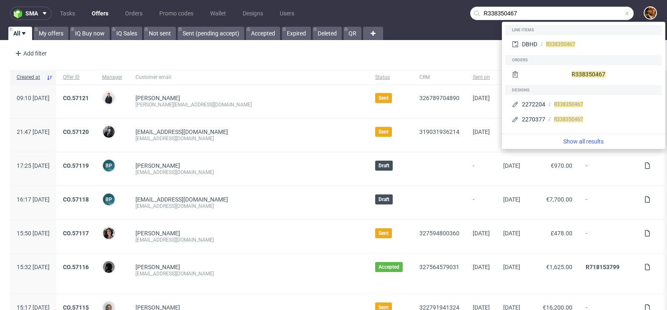
type input "R338350467"
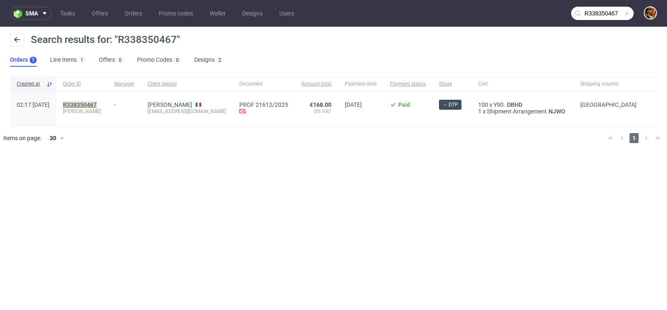
click at [97, 105] on mark "R338350467" at bounding box center [80, 104] width 34 height 7
